Goal: Task Accomplishment & Management: Manage account settings

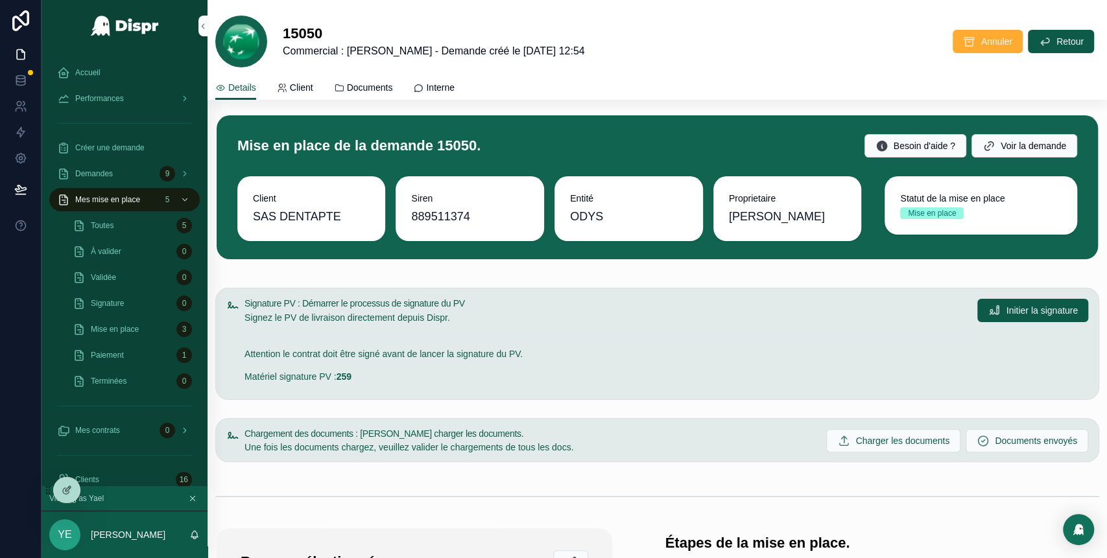
scroll to position [125, 0]
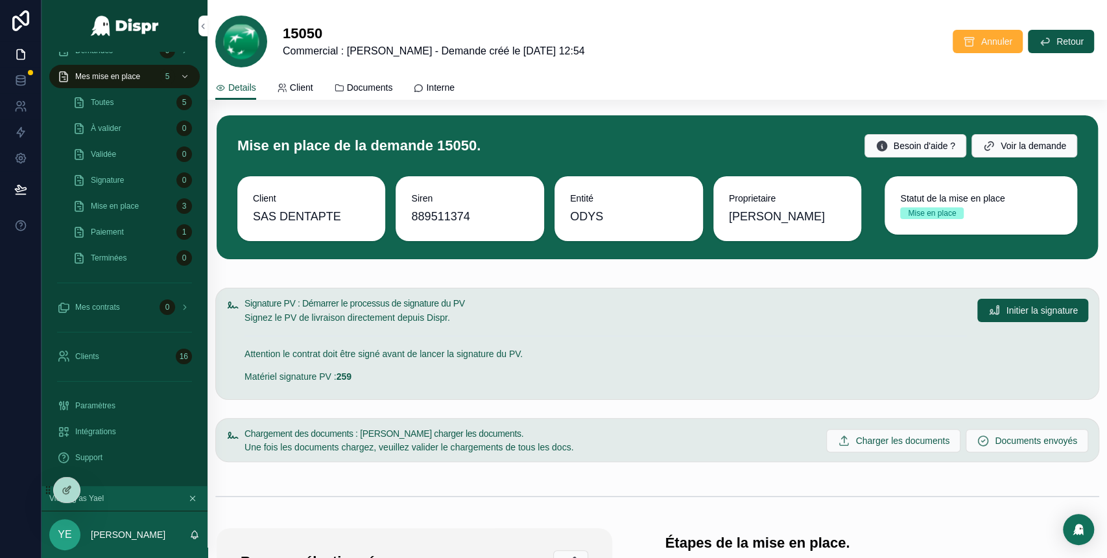
click at [115, 409] on span "Paramètres" at bounding box center [95, 406] width 40 height 10
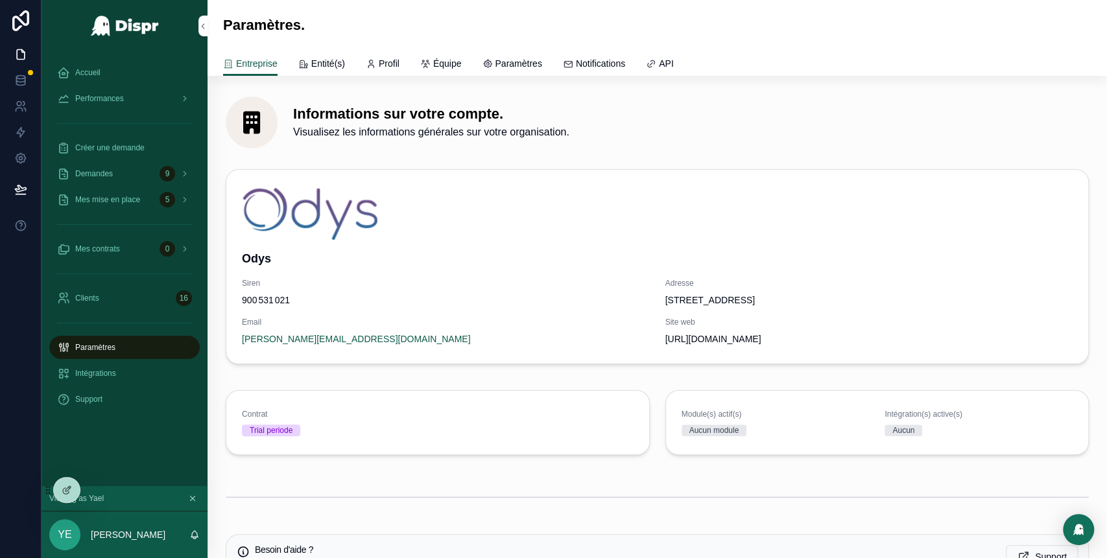
click at [333, 55] on link "Entité(s)" at bounding box center [321, 65] width 47 height 26
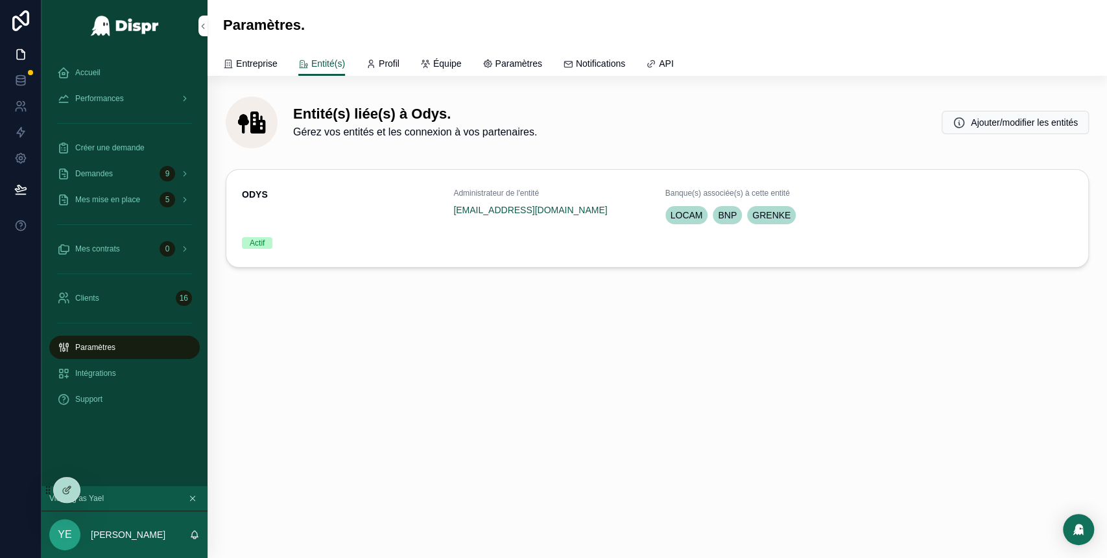
click at [261, 65] on span "Entreprise" at bounding box center [257, 63] width 42 height 13
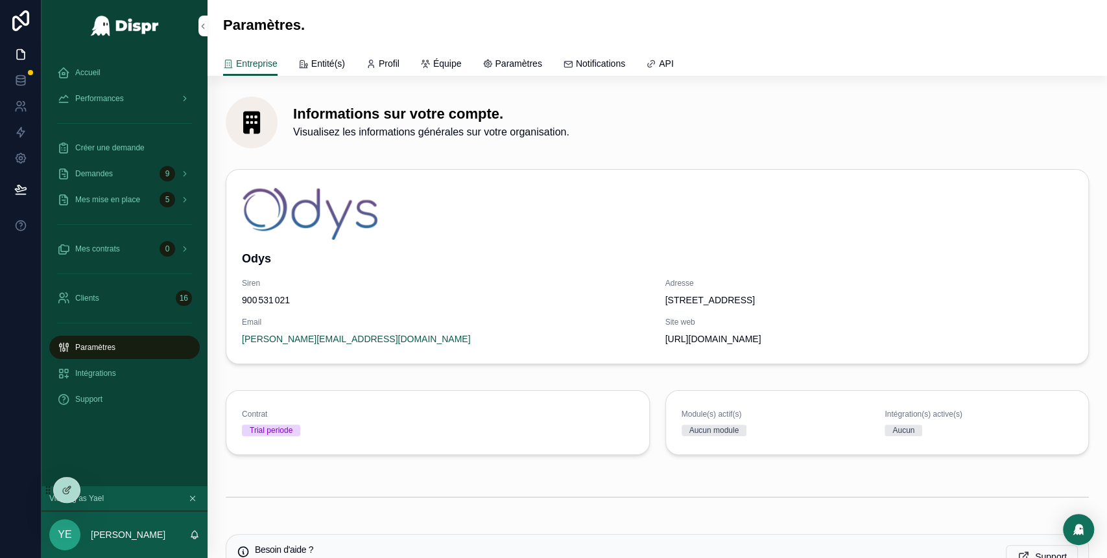
click at [527, 65] on span "Paramètres" at bounding box center [518, 63] width 47 height 13
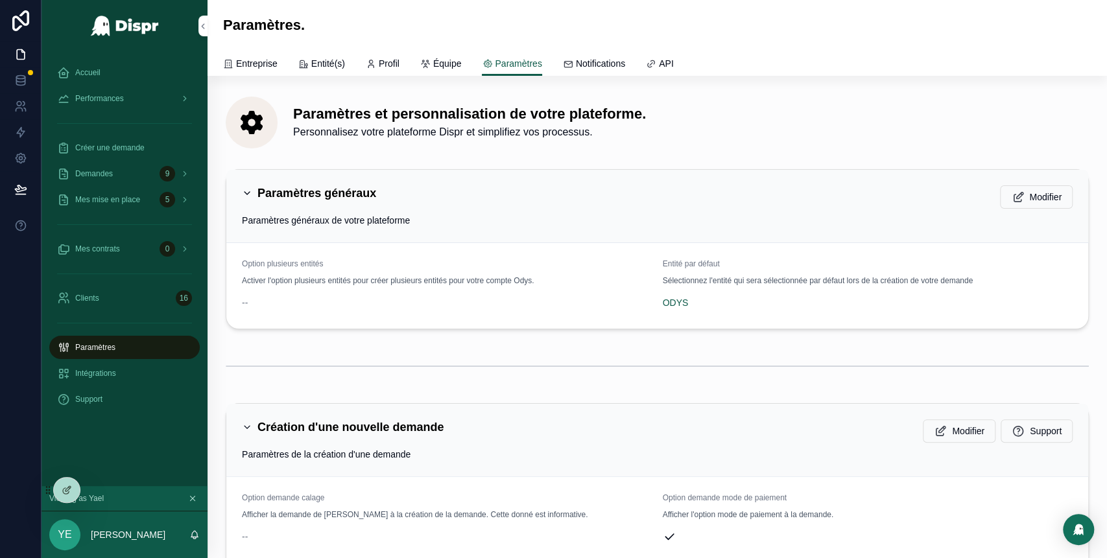
click at [400, 59] on span "Profil" at bounding box center [389, 63] width 21 height 13
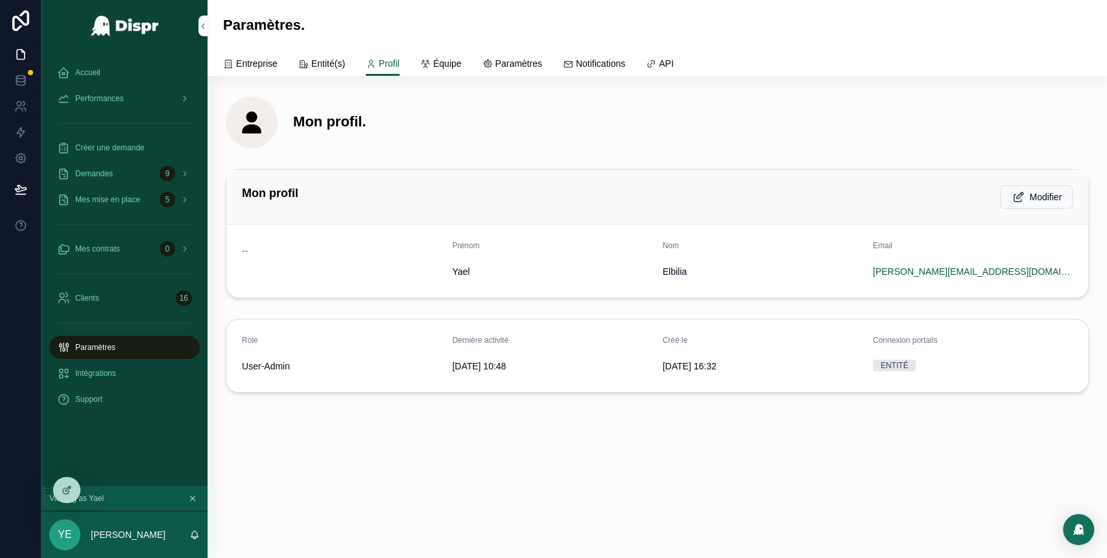
click at [120, 76] on div "Accueil" at bounding box center [124, 72] width 135 height 21
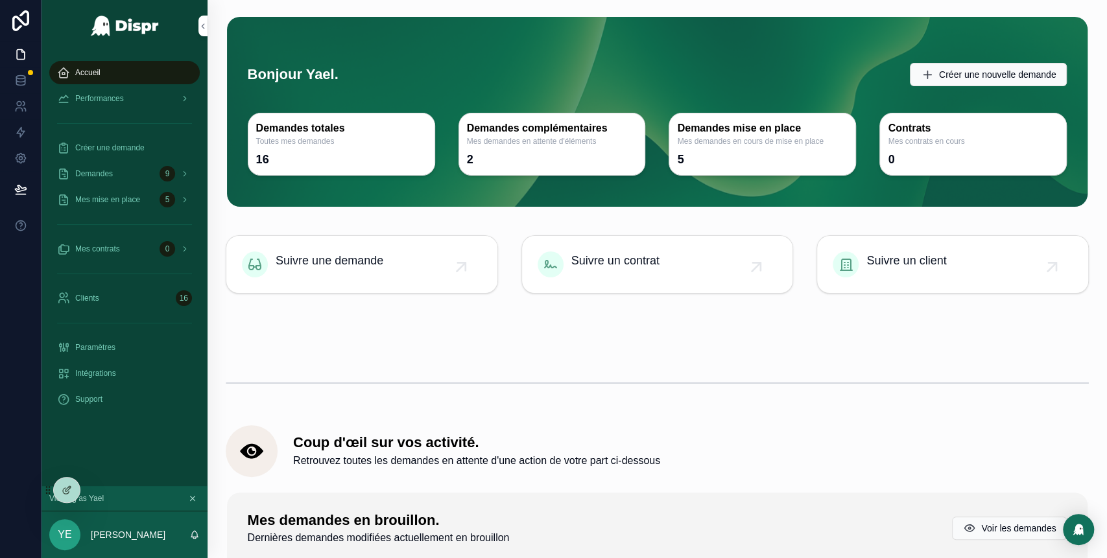
click at [102, 73] on div "Accueil" at bounding box center [124, 72] width 135 height 21
click at [123, 67] on div "Accueil" at bounding box center [124, 72] width 135 height 21
